Goal: Browse casually

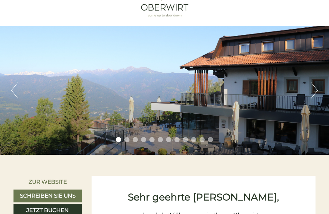
scroll to position [20, 0]
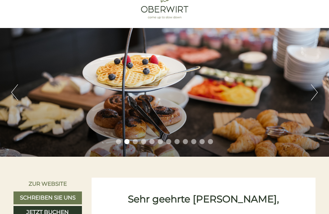
click at [314, 95] on button "Next" at bounding box center [314, 92] width 7 height 16
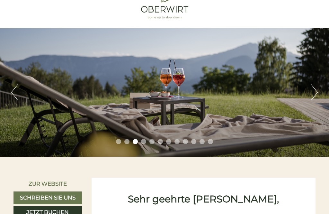
click at [317, 95] on button "Next" at bounding box center [314, 92] width 7 height 16
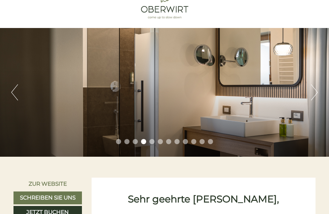
click at [318, 97] on button "Next" at bounding box center [314, 92] width 7 height 16
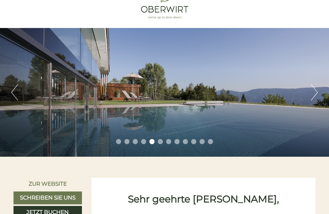
click at [315, 100] on button "Next" at bounding box center [314, 92] width 7 height 16
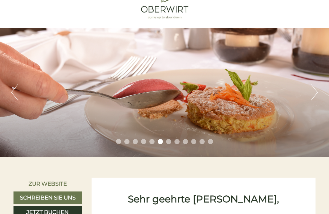
click at [321, 98] on div "Previous Next 1 2 3 4 5 6 7 8 9 10 11 12" at bounding box center [164, 92] width 329 height 129
click at [313, 99] on button "Next" at bounding box center [314, 92] width 7 height 16
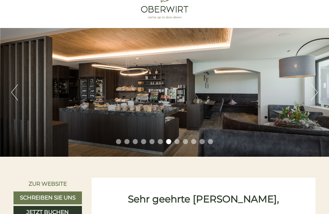
click at [317, 90] on button "Next" at bounding box center [314, 92] width 7 height 16
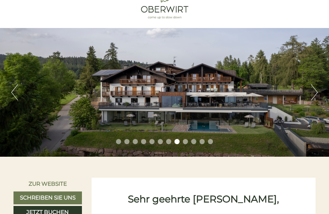
click at [317, 91] on button "Next" at bounding box center [314, 92] width 7 height 16
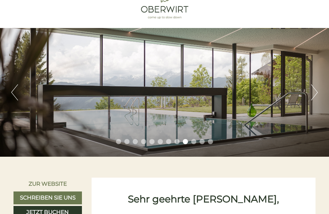
click at [316, 97] on button "Next" at bounding box center [314, 92] width 7 height 16
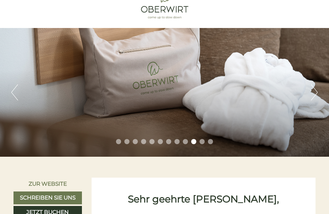
click at [321, 93] on div "Previous Next 1 2 3 4 5 6 7 8 9 10 11 12" at bounding box center [164, 92] width 329 height 129
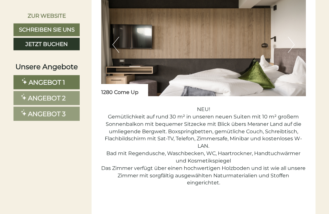
scroll to position [993, 0]
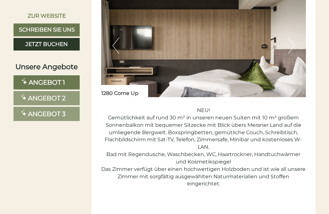
click at [291, 54] on button "Next" at bounding box center [291, 46] width 7 height 16
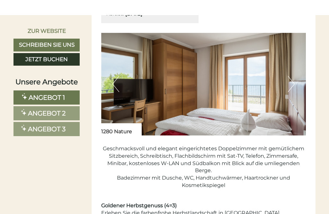
scroll to position [453, 0]
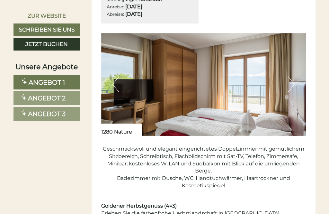
click at [287, 95] on img at bounding box center [203, 84] width 205 height 103
click at [293, 92] on button "Next" at bounding box center [291, 84] width 7 height 16
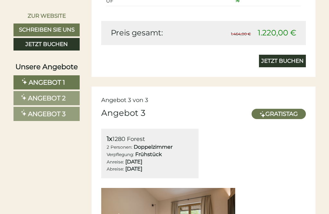
scroll to position [1167, 0]
